Goal: Transaction & Acquisition: Purchase product/service

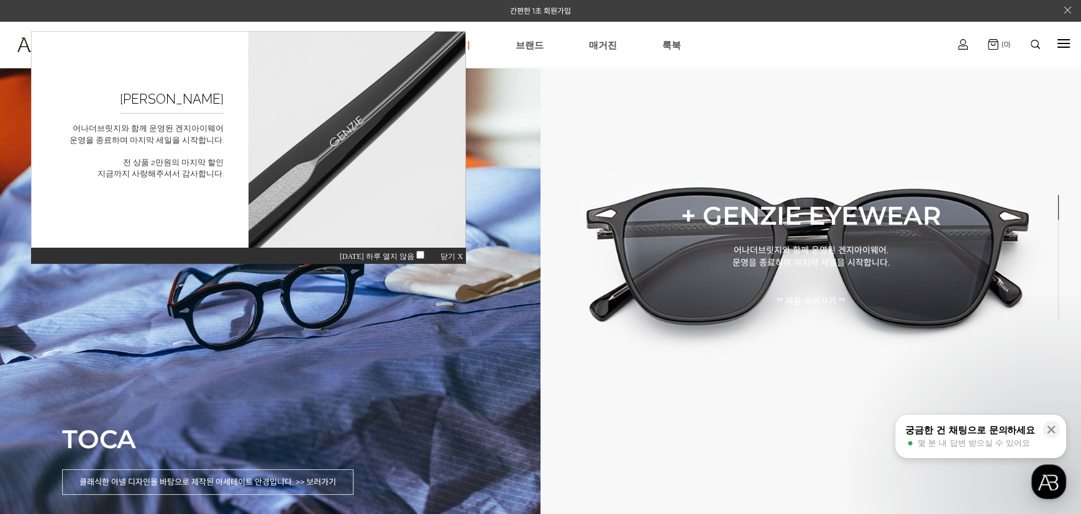
click at [450, 255] on span "닫기 X" at bounding box center [451, 256] width 22 height 9
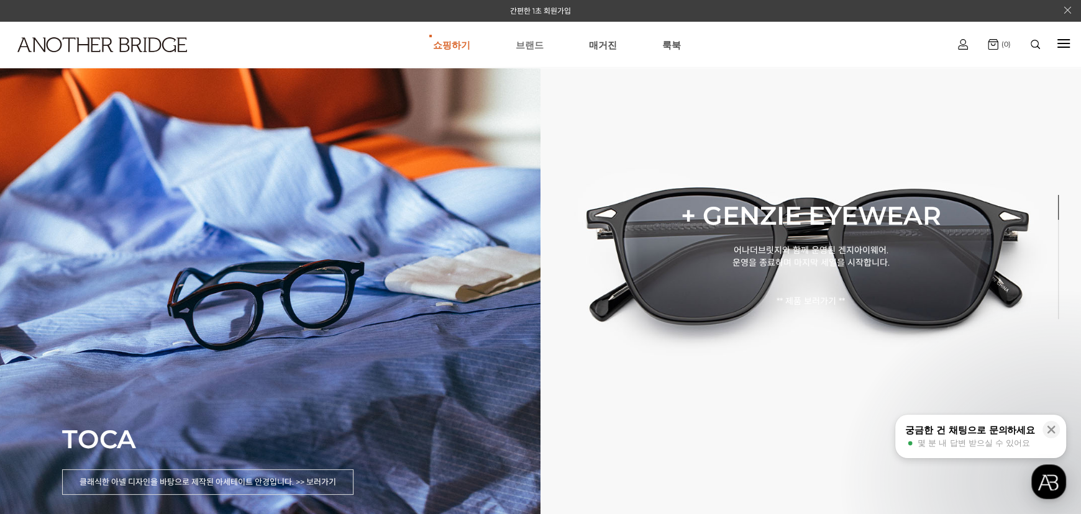
click at [527, 42] on link "브랜드" at bounding box center [530, 44] width 28 height 45
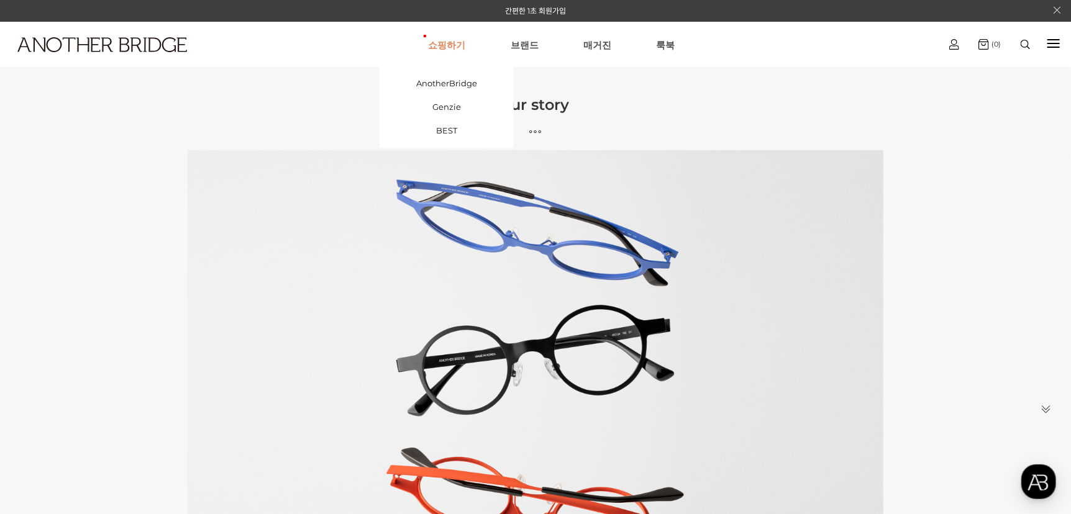
click at [455, 43] on link "쇼핑하기" at bounding box center [446, 44] width 37 height 45
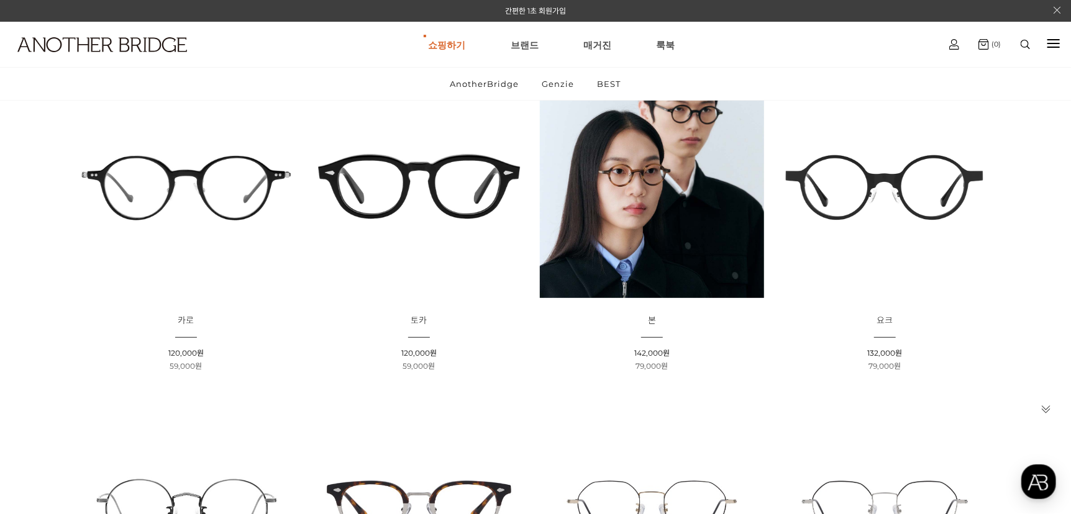
scroll to position [186, 0]
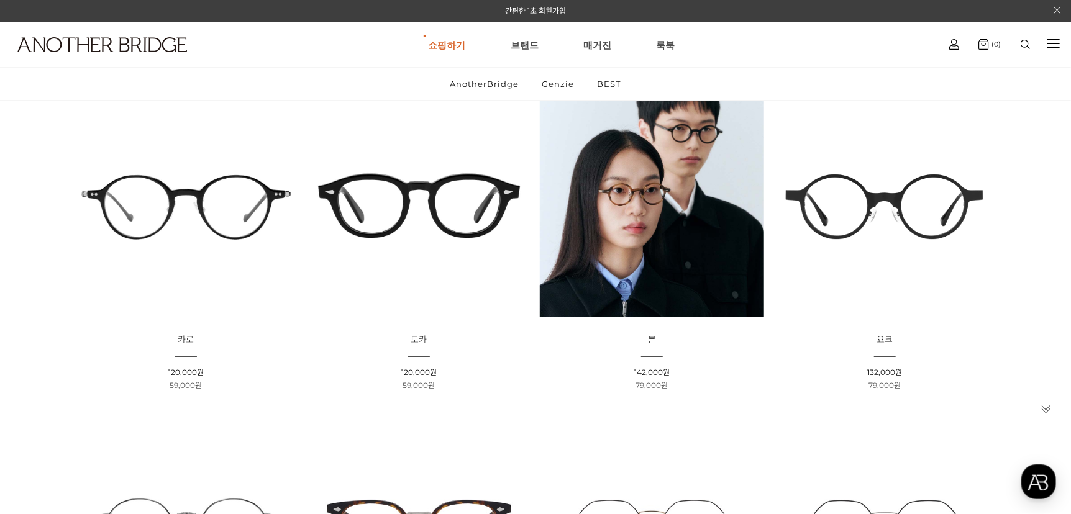
click at [470, 204] on img at bounding box center [419, 205] width 224 height 224
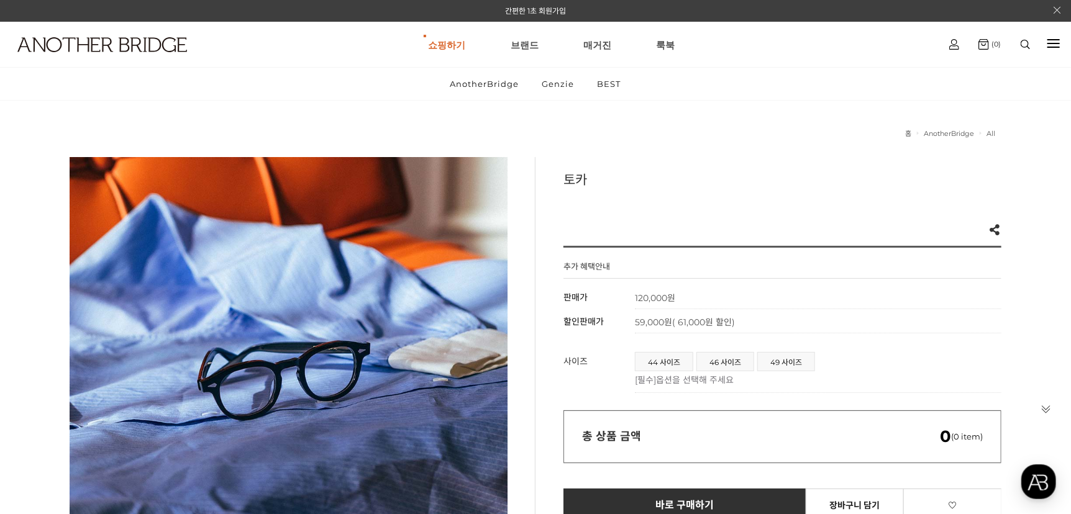
click at [525, 312] on div "토카 Like 0 제품의 링크를 복사하여 공유하실 수 있습니다. FACEBOOK TWEETER URL 복사 추가 혜택안내 기본 정보 상품명 토카" at bounding box center [536, 402] width 932 height 491
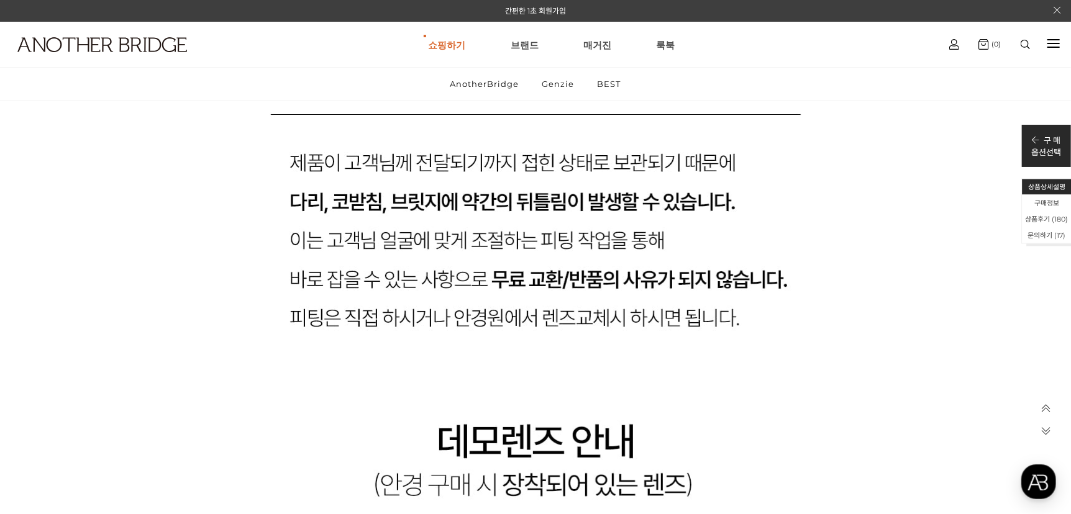
scroll to position [22794, 0]
